Goal: Transaction & Acquisition: Book appointment/travel/reservation

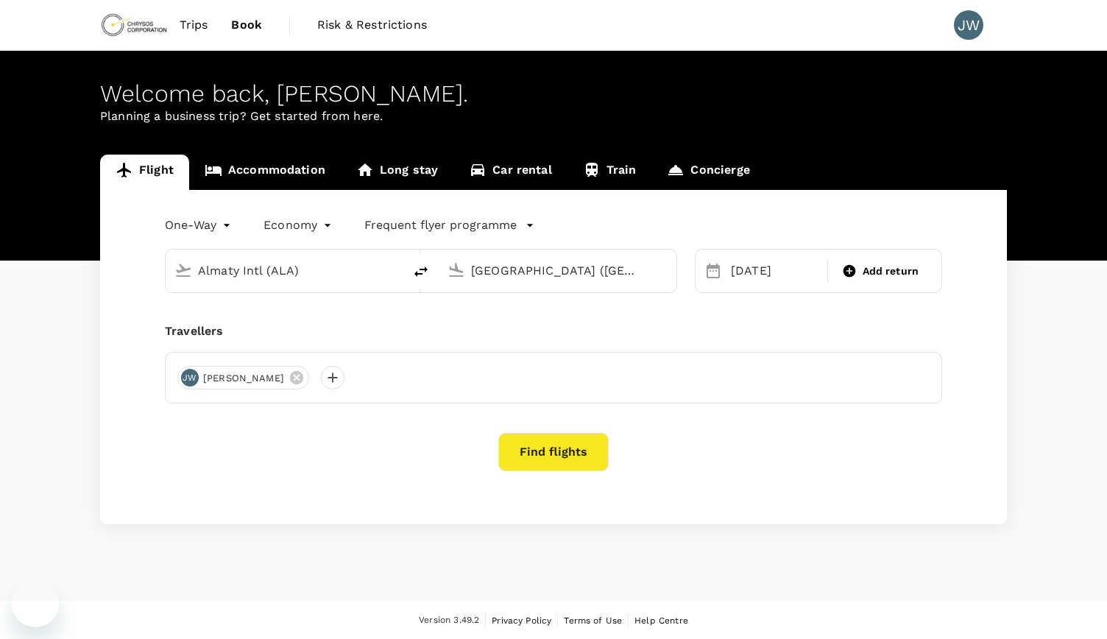
type input "Almaty Intl (ALA)"
type input "[GEOGRAPHIC_DATA] ([GEOGRAPHIC_DATA])"
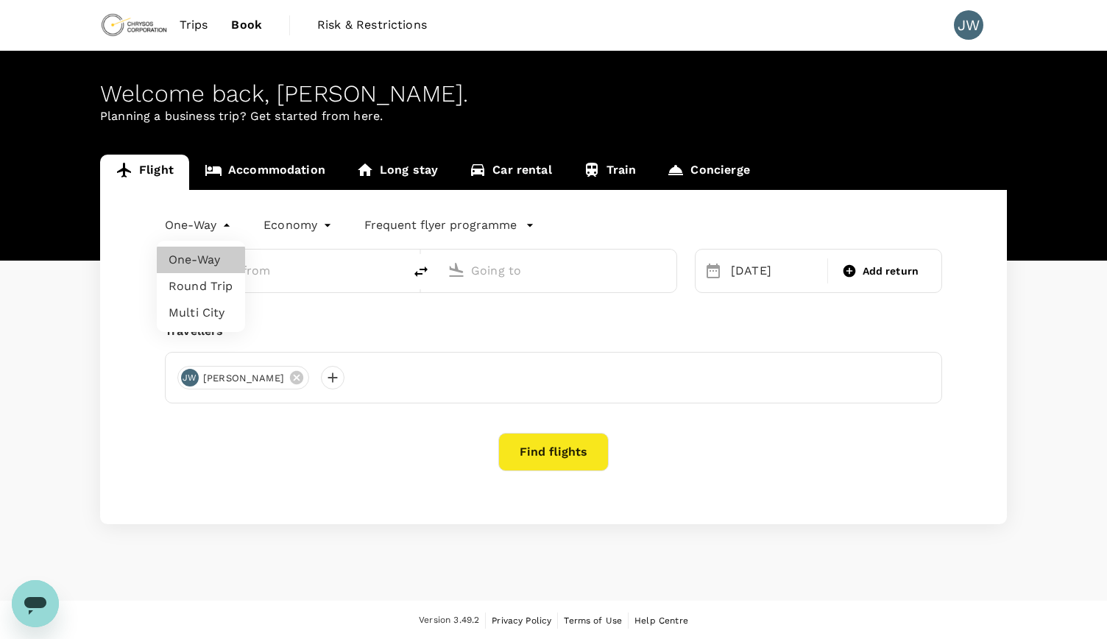
click at [226, 221] on body "Trips Book Risk & Restrictions JW Welcome back , [PERSON_NAME] . Planning a bus…" at bounding box center [553, 320] width 1107 height 640
click at [226, 221] on div at bounding box center [553, 319] width 1107 height 639
click at [222, 272] on input "text" at bounding box center [285, 270] width 174 height 23
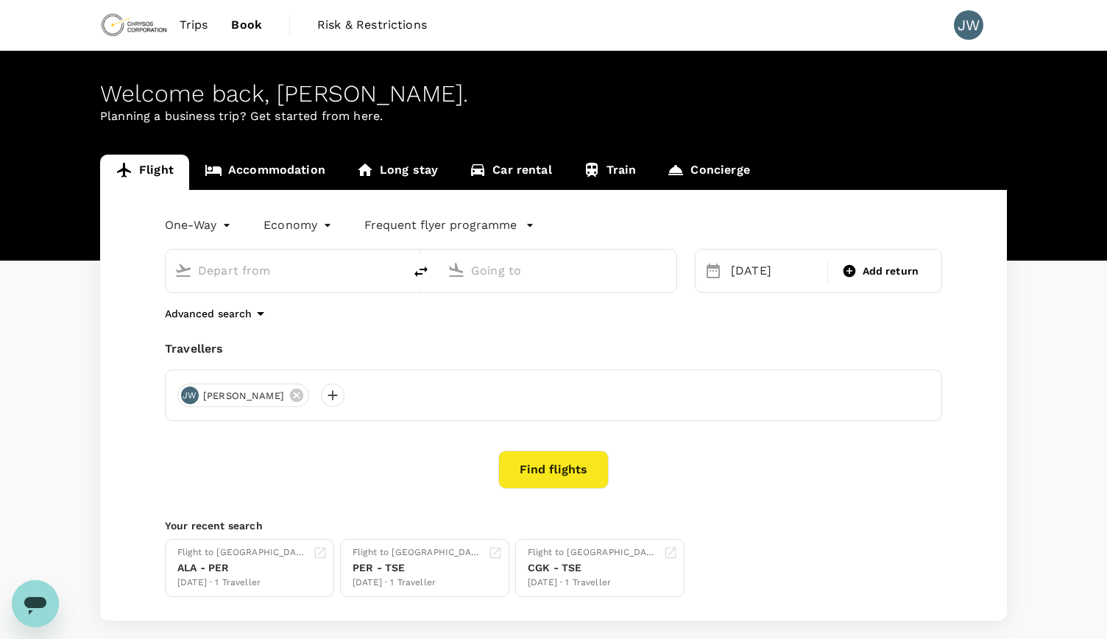
type input "[GEOGRAPHIC_DATA] ([GEOGRAPHIC_DATA])"
type input "[PERSON_NAME][GEOGRAPHIC_DATA] ([GEOGRAPHIC_DATA])"
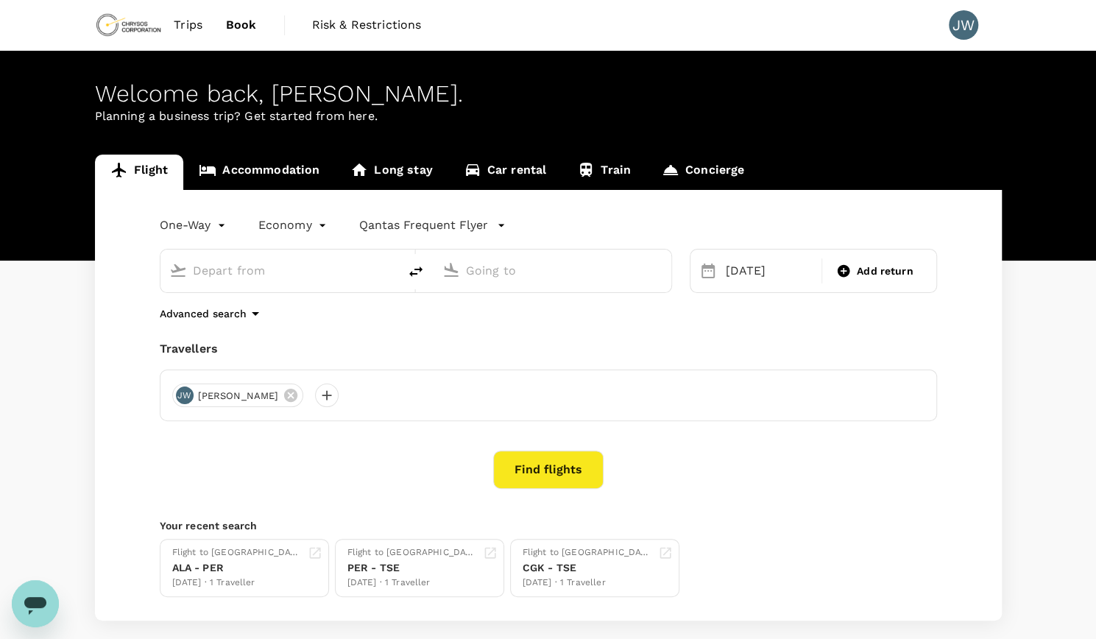
type input "[GEOGRAPHIC_DATA] ([GEOGRAPHIC_DATA])"
type input "[PERSON_NAME][GEOGRAPHIC_DATA] ([GEOGRAPHIC_DATA])"
click at [222, 272] on input "[GEOGRAPHIC_DATA] ([GEOGRAPHIC_DATA])" at bounding box center [280, 270] width 174 height 23
click at [223, 272] on input "[GEOGRAPHIC_DATA] ([GEOGRAPHIC_DATA])" at bounding box center [280, 270] width 174 height 23
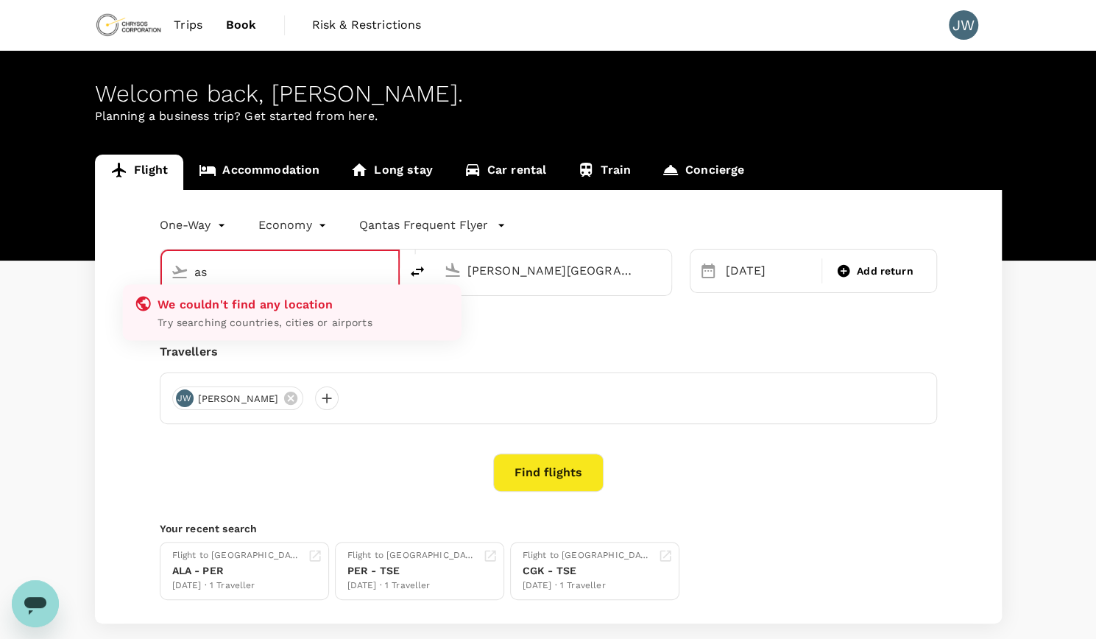
type input "a"
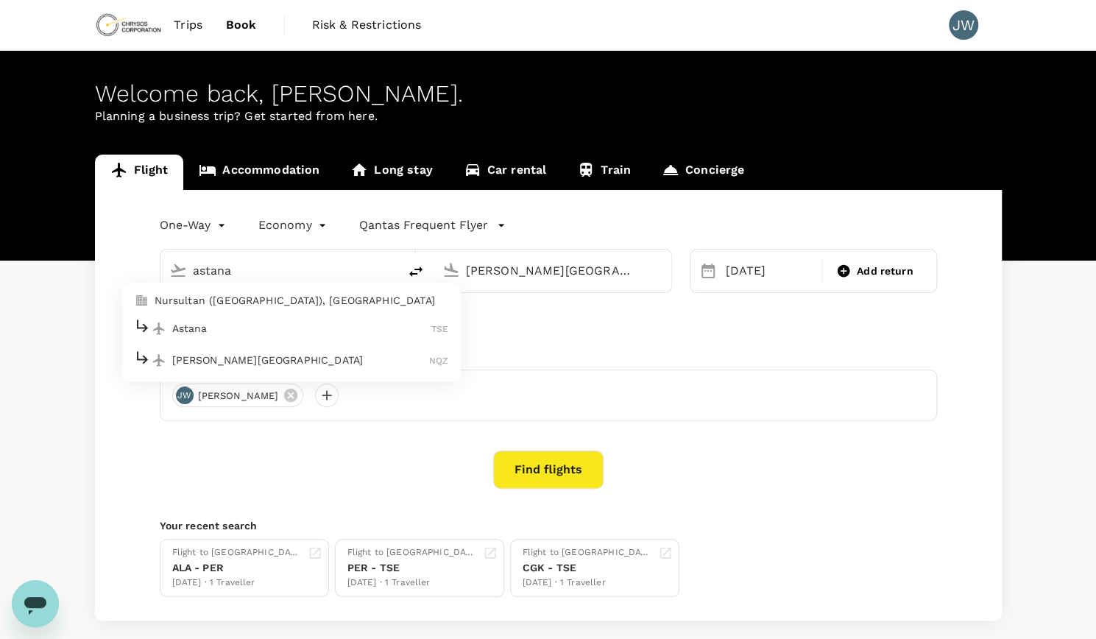
click at [254, 298] on p "Nursultan ([GEOGRAPHIC_DATA]), [GEOGRAPHIC_DATA]" at bounding box center [302, 301] width 294 height 15
type input "Nursultan ([GEOGRAPHIC_DATA]), [GEOGRAPHIC_DATA] (any)"
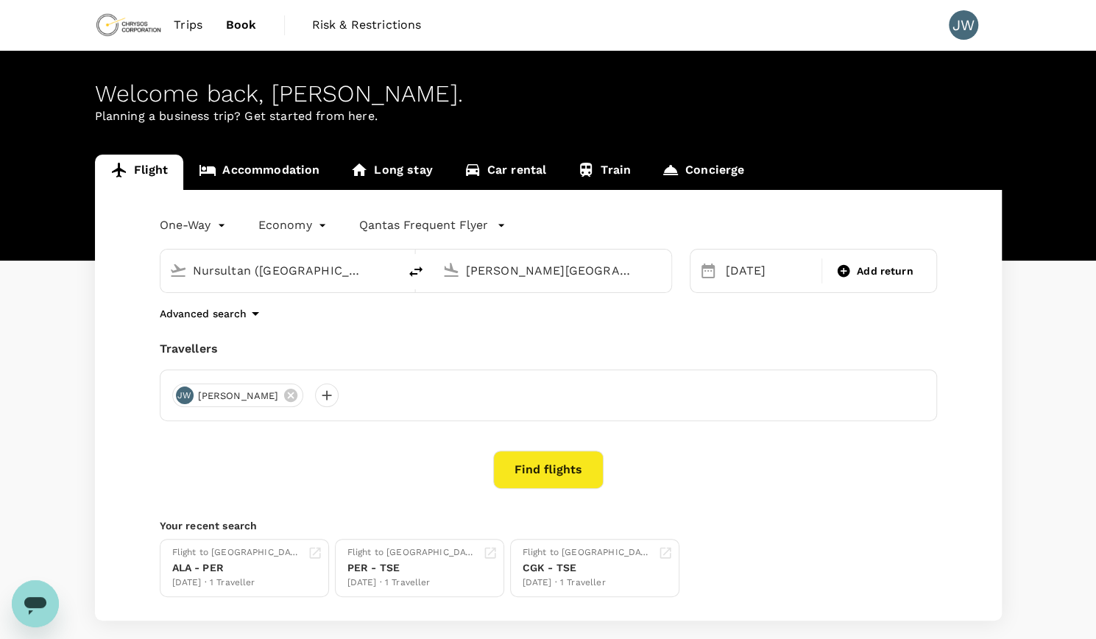
scroll to position [0, 116]
click at [506, 267] on input "[PERSON_NAME][GEOGRAPHIC_DATA] ([GEOGRAPHIC_DATA])" at bounding box center [553, 270] width 174 height 23
click at [495, 299] on p "[GEOGRAPHIC_DATA], [GEOGRAPHIC_DATA]" at bounding box center [574, 301] width 294 height 15
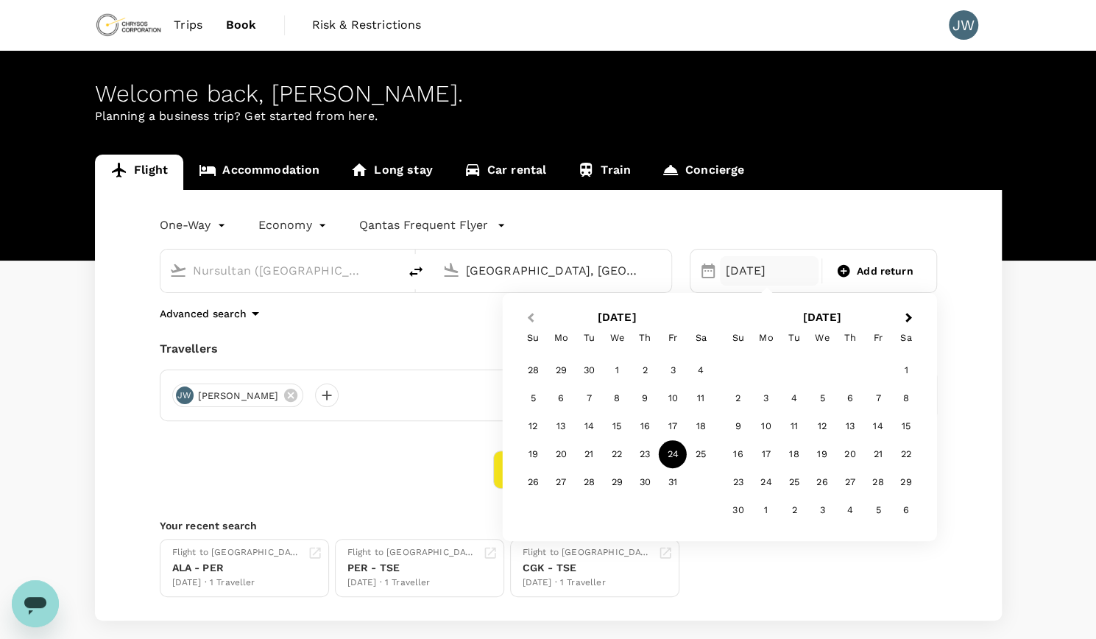
type input "[GEOGRAPHIC_DATA], [GEOGRAPHIC_DATA] (any)"
click at [530, 316] on span "Previous Month" at bounding box center [530, 318] width 0 height 17
click at [615, 397] on div "10" at bounding box center [617, 398] width 28 height 28
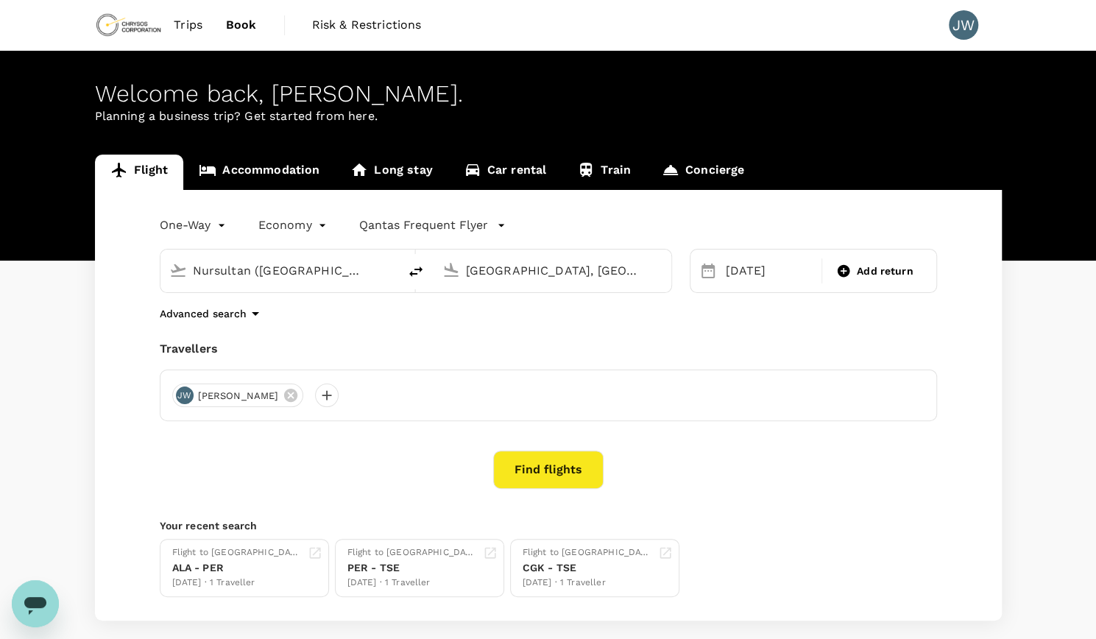
click at [546, 469] on button "Find flights" at bounding box center [548, 469] width 110 height 38
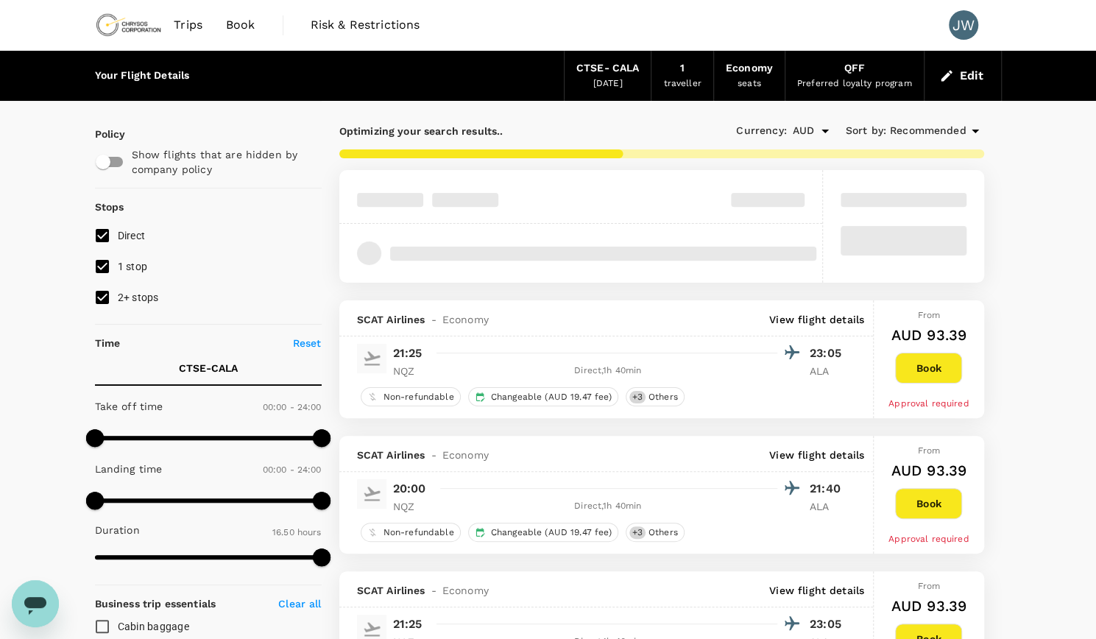
type input "1340"
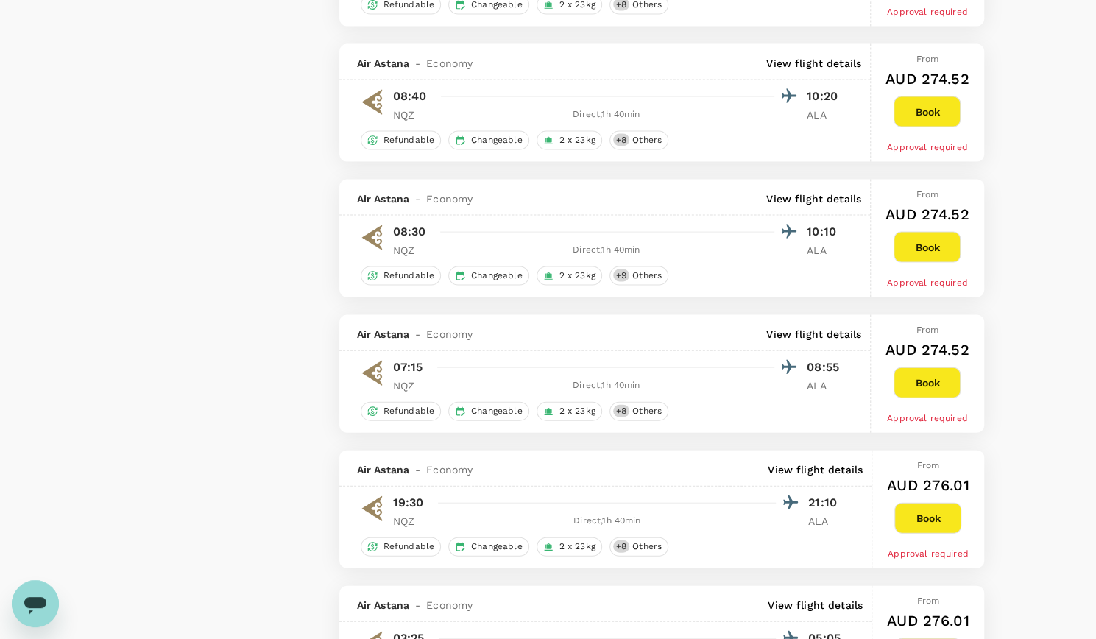
scroll to position [1737, 0]
click at [639, 513] on div "Direct , 1h 40min" at bounding box center [608, 520] width 338 height 15
click at [923, 504] on button "Book" at bounding box center [927, 517] width 67 height 31
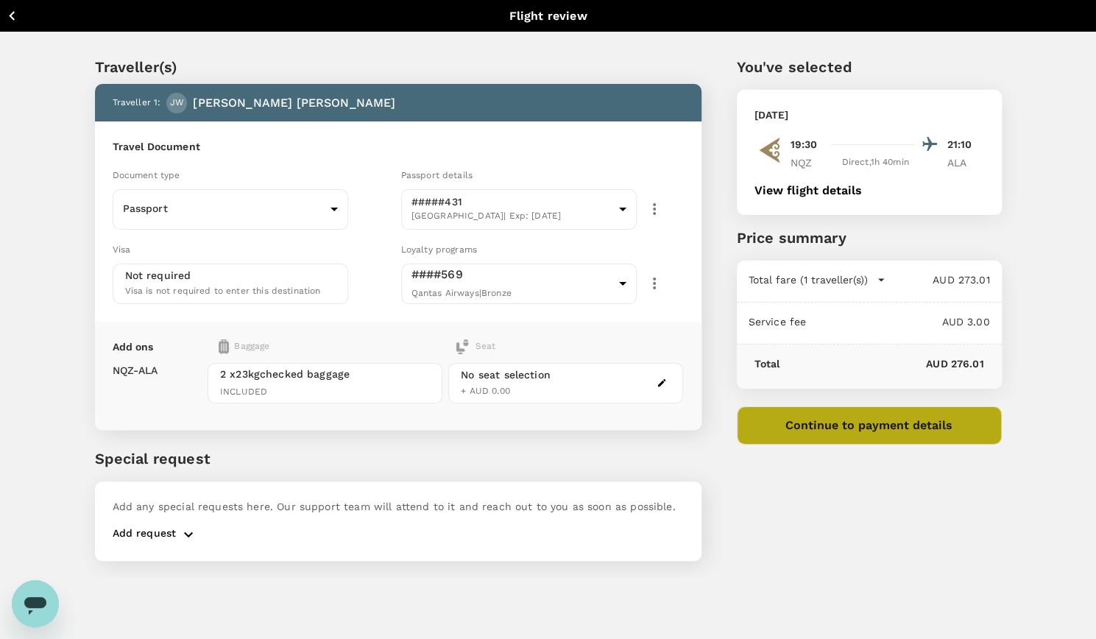
click at [865, 422] on button "Continue to payment details" at bounding box center [869, 425] width 265 height 38
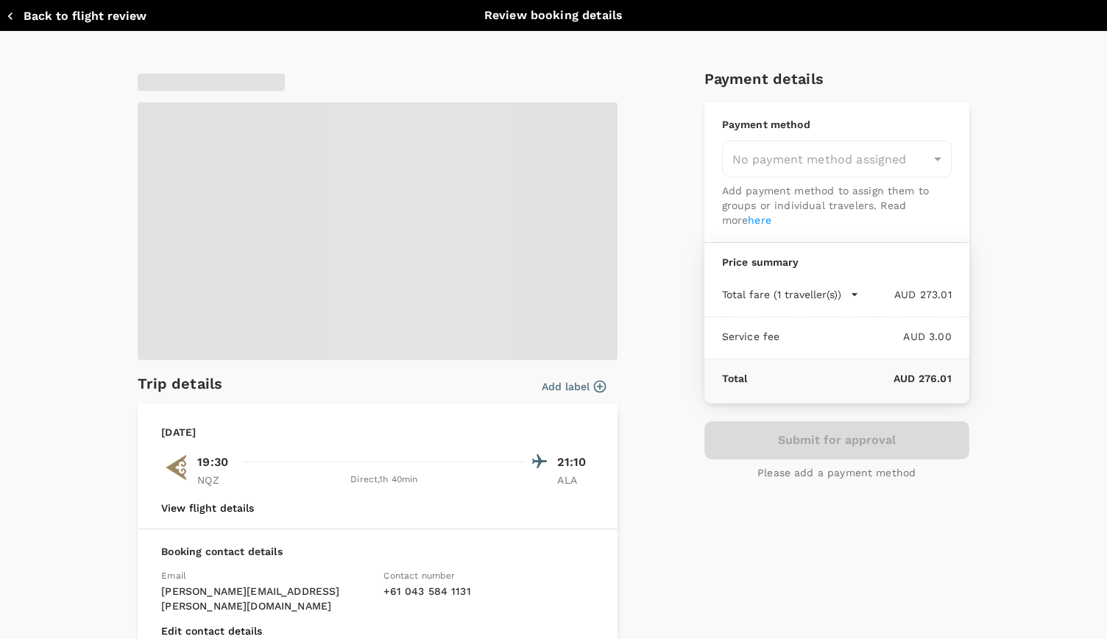
type input "9c4289b1-14a3-4119-8736-521306e5ca8f"
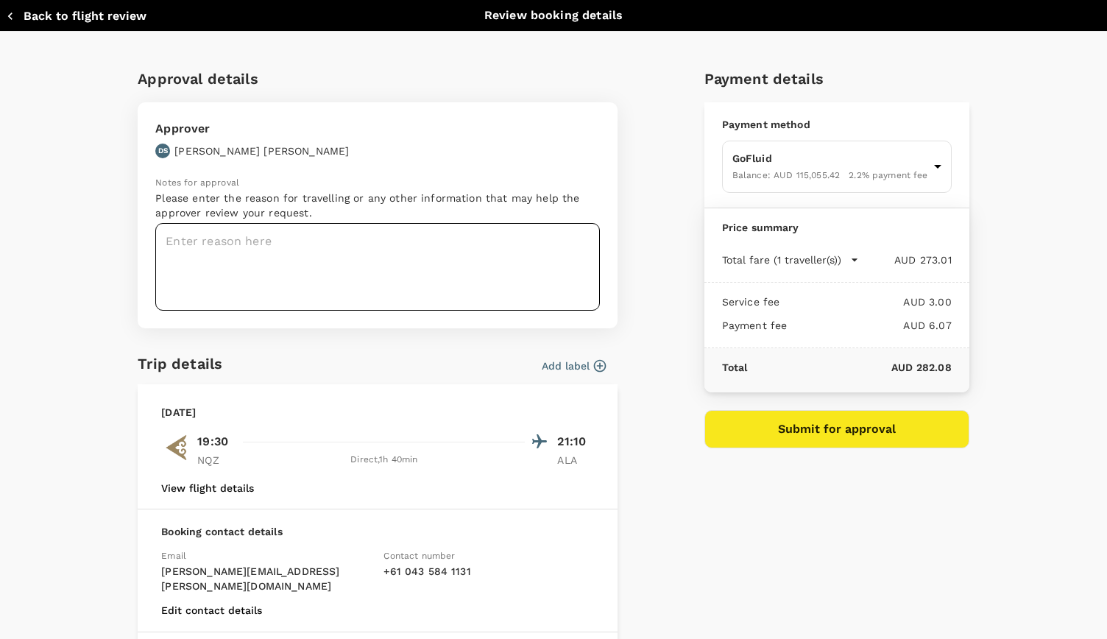
click at [449, 239] on textarea at bounding box center [377, 267] width 444 height 88
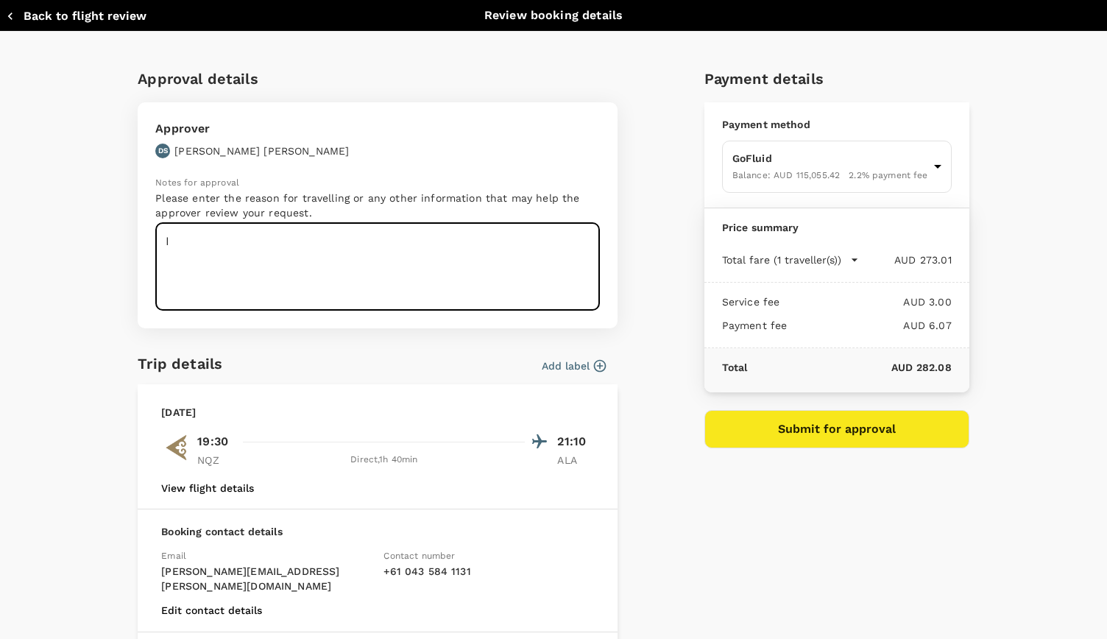
click at [449, 239] on textarea "I" at bounding box center [377, 267] width 444 height 88
type textarea "Internal Flights for Kaz"
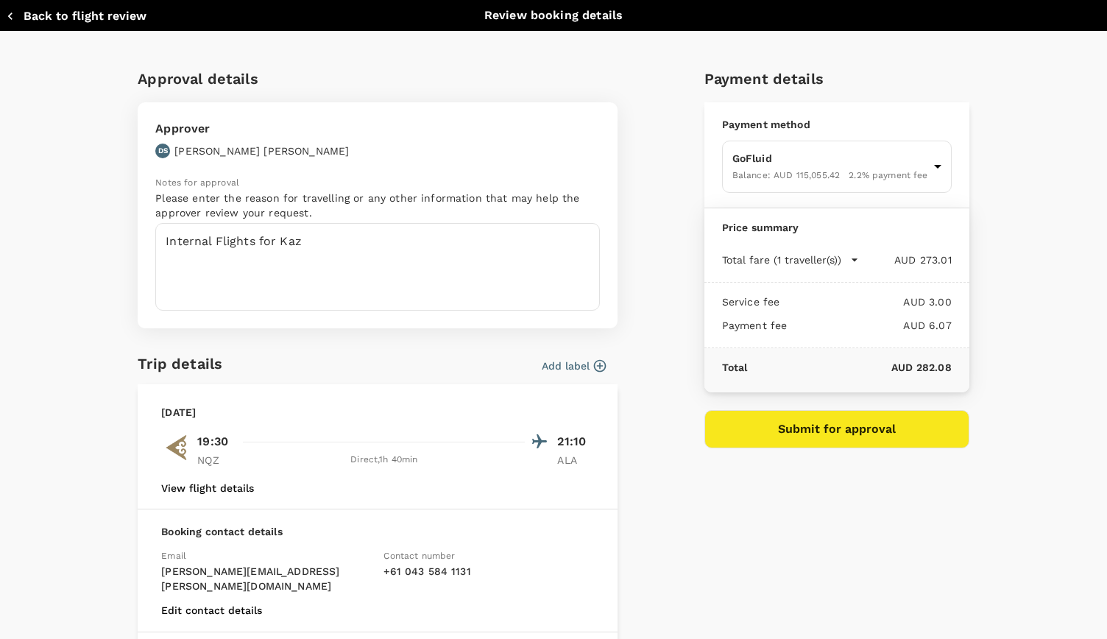
click at [670, 268] on div "Approval details Approver DS [PERSON_NAME] Notes for approval Please enter the …" at bounding box center [547, 401] width 842 height 693
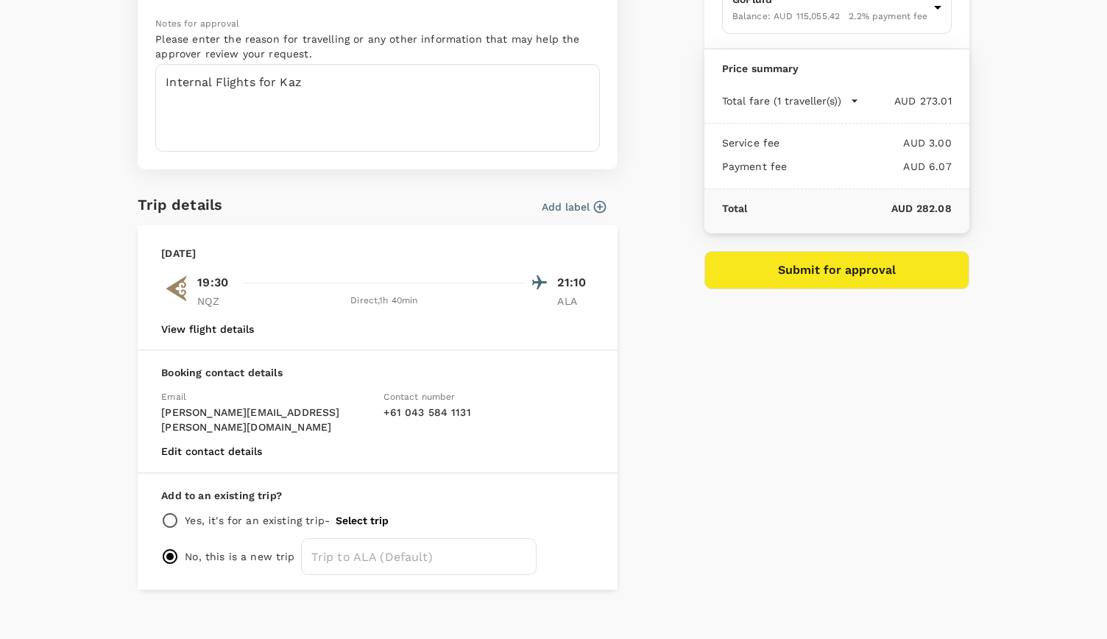
scroll to position [160, 0]
click at [165, 511] on input "radio" at bounding box center [170, 520] width 18 height 18
radio input "true"
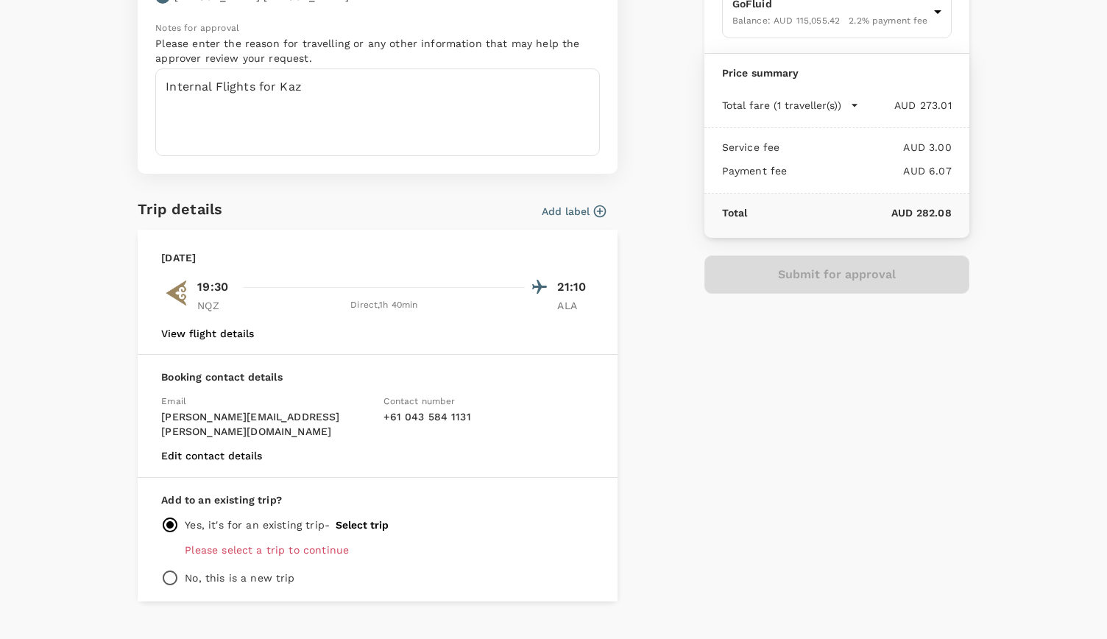
scroll to position [155, 0]
click at [350, 518] on button "Select trip" at bounding box center [362, 524] width 53 height 12
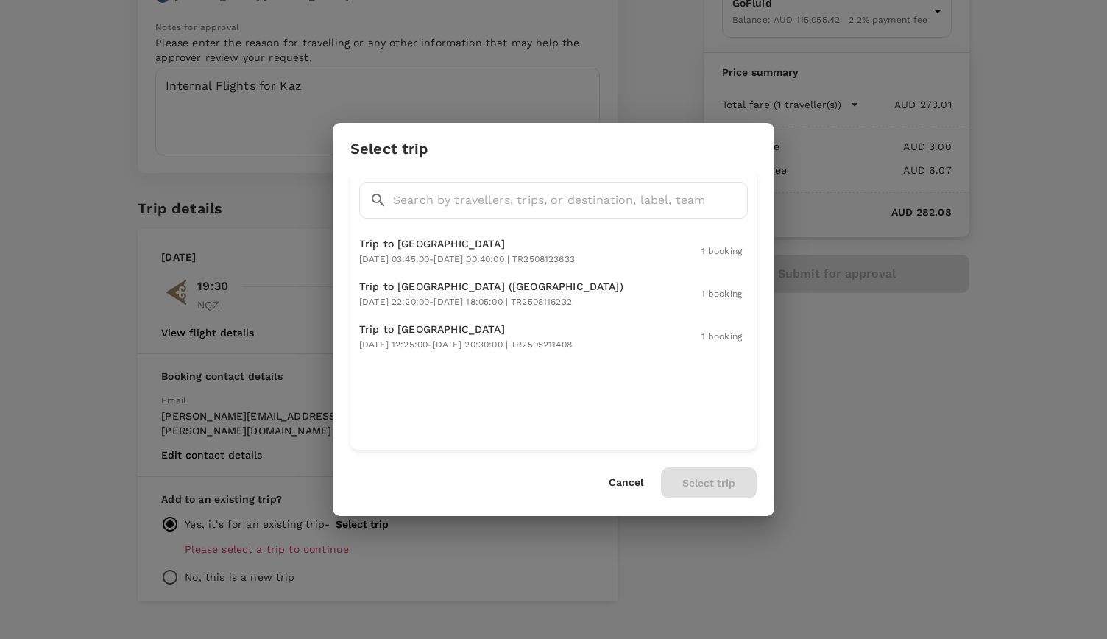
click at [630, 482] on button "Cancel" at bounding box center [625, 483] width 35 height 12
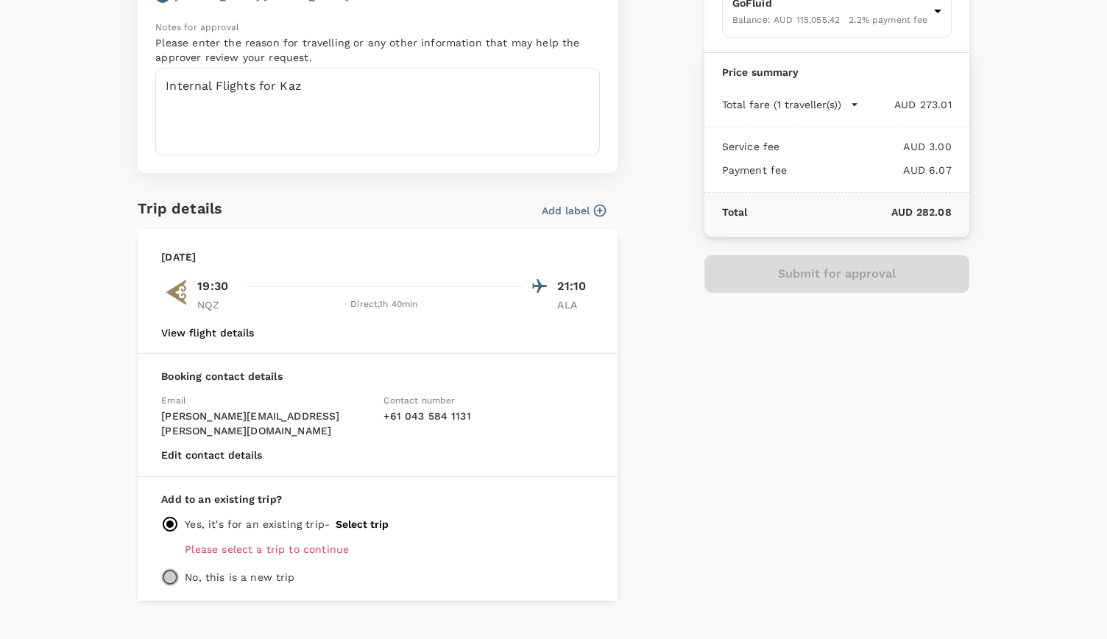
click at [163, 568] on input "radio" at bounding box center [170, 577] width 18 height 18
radio input "true"
radio input "false"
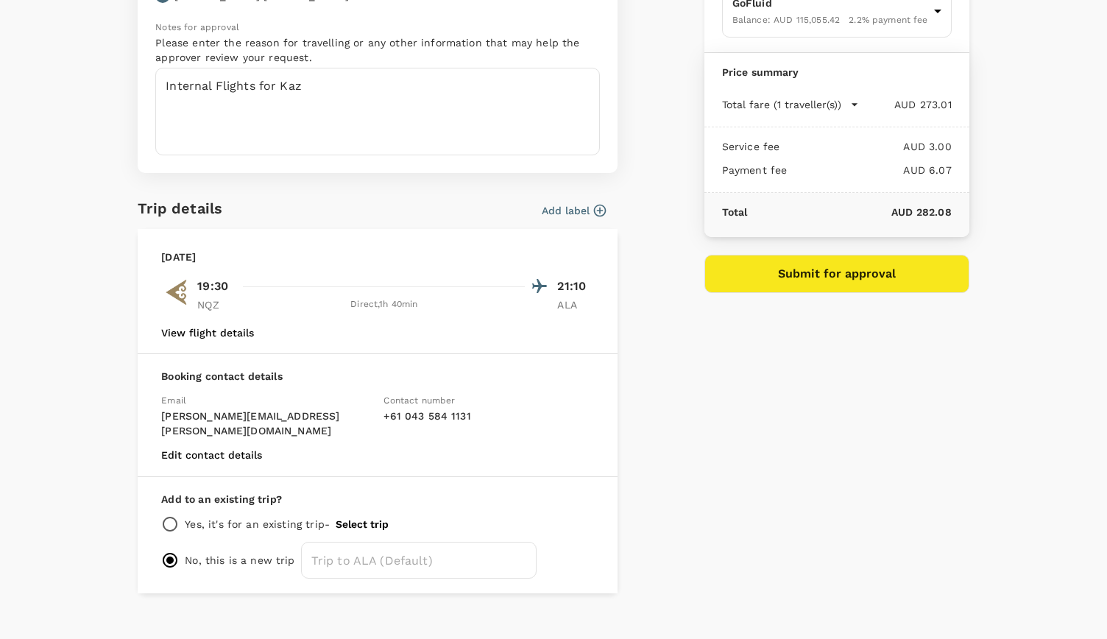
click at [846, 274] on button "Submit for approval" at bounding box center [836, 274] width 265 height 38
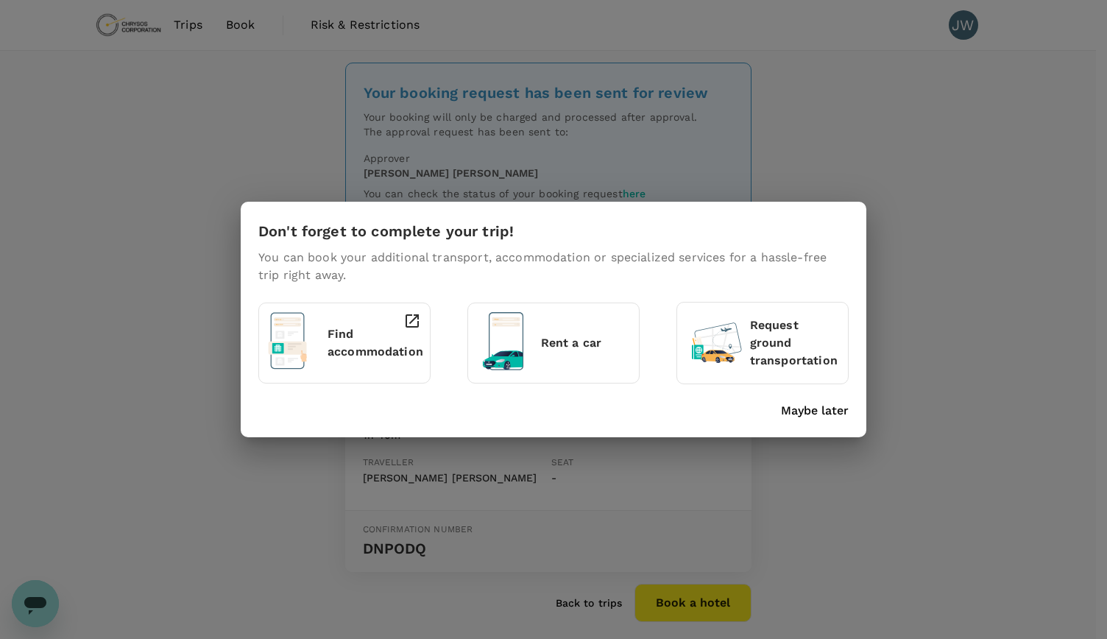
click at [815, 411] on p "Maybe later" at bounding box center [815, 411] width 68 height 18
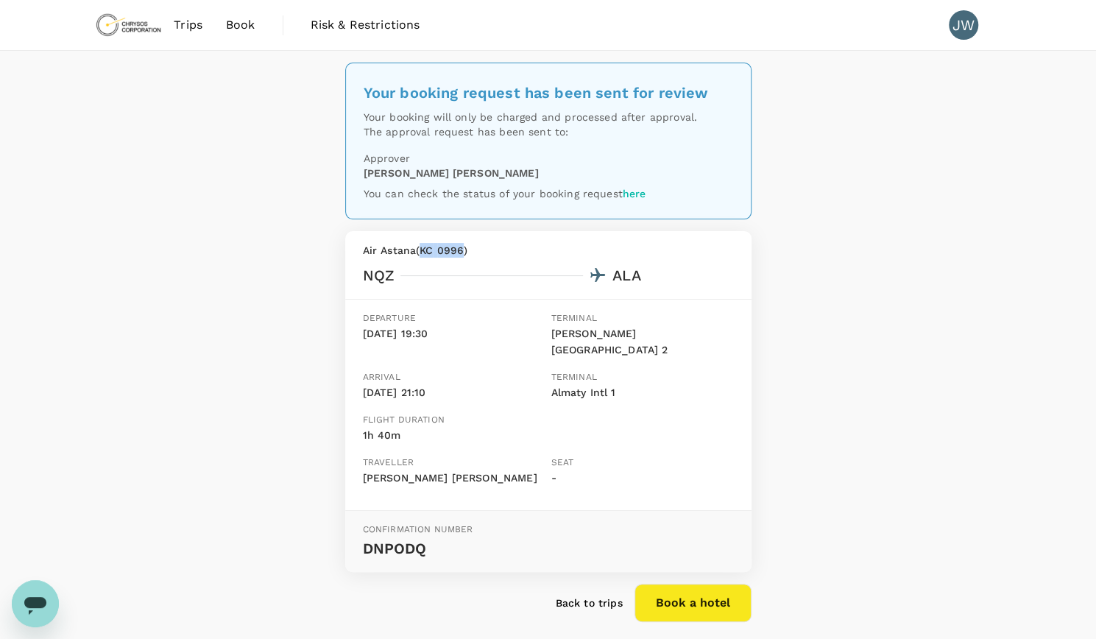
drag, startPoint x: 419, startPoint y: 249, endPoint x: 465, endPoint y: 250, distance: 45.6
click at [465, 250] on p "Air Astana ( KC 0996 )" at bounding box center [548, 250] width 371 height 15
copy p "( KC 0996"
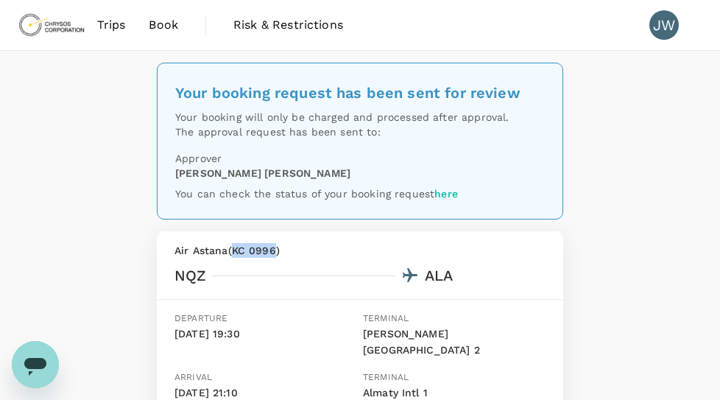
click at [110, 21] on span "Trips" at bounding box center [111, 25] width 29 height 18
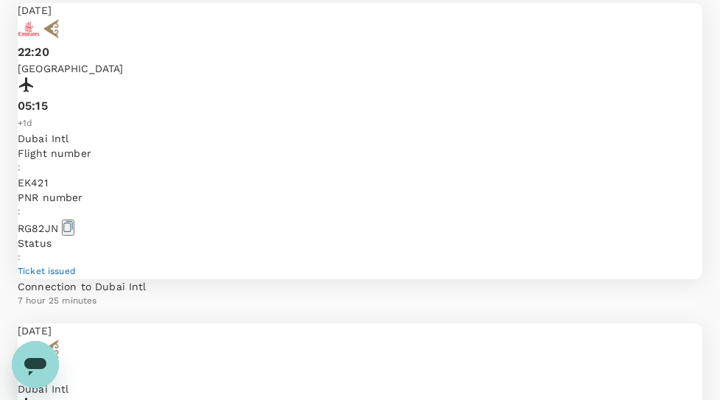
scroll to position [1032, 0]
